Goal: Obtain resource: Obtain resource

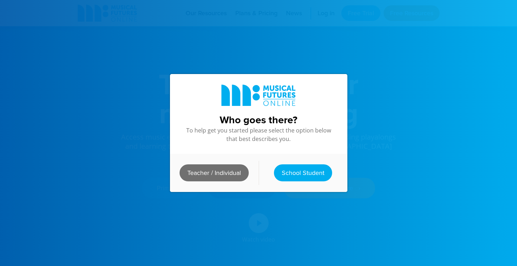
click at [185, 166] on link "Teacher / Individual" at bounding box center [213, 173] width 69 height 17
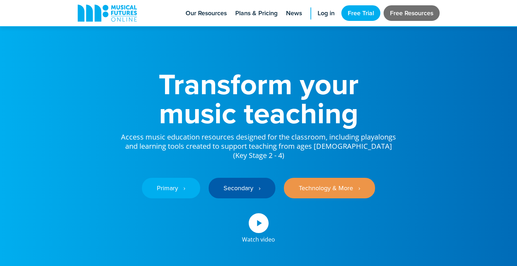
click at [402, 7] on link "Free Resources" at bounding box center [411, 13] width 56 height 16
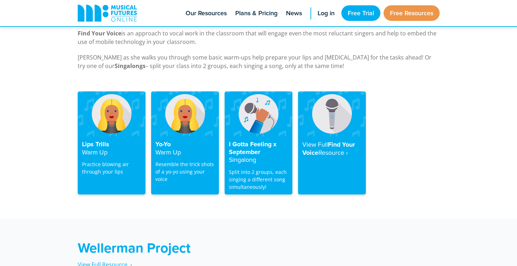
scroll to position [1413, 0]
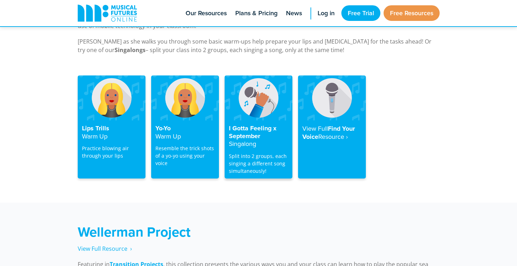
click at [243, 125] on h4 "I Gotta Feeling x September Singalong" at bounding box center [258, 136] width 59 height 23
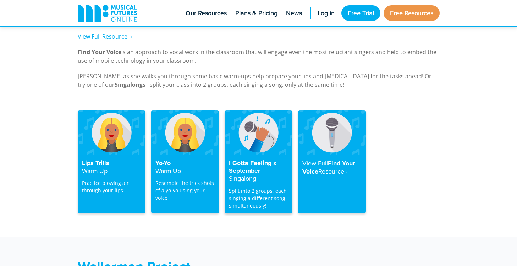
scroll to position [1378, 0]
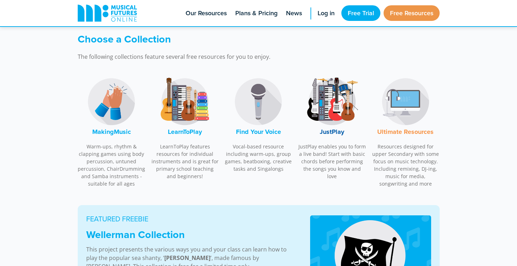
scroll to position [204, 0]
click at [115, 125] on img at bounding box center [111, 101] width 53 height 53
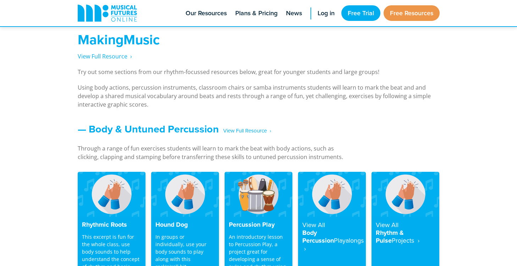
scroll to position [524, 0]
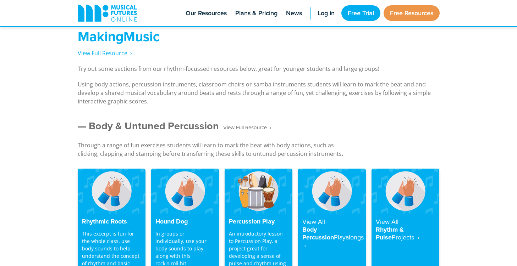
click at [264, 130] on span "‎ ‎ ‎ View Full Resource‎‏‏‎ ‎ ›" at bounding box center [245, 128] width 52 height 12
